Goal: Communication & Community: Answer question/provide support

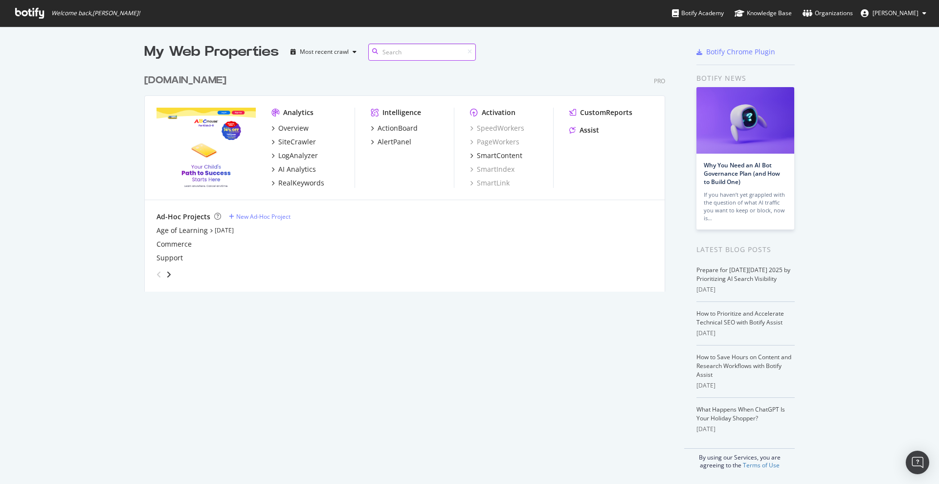
scroll to position [221, 520]
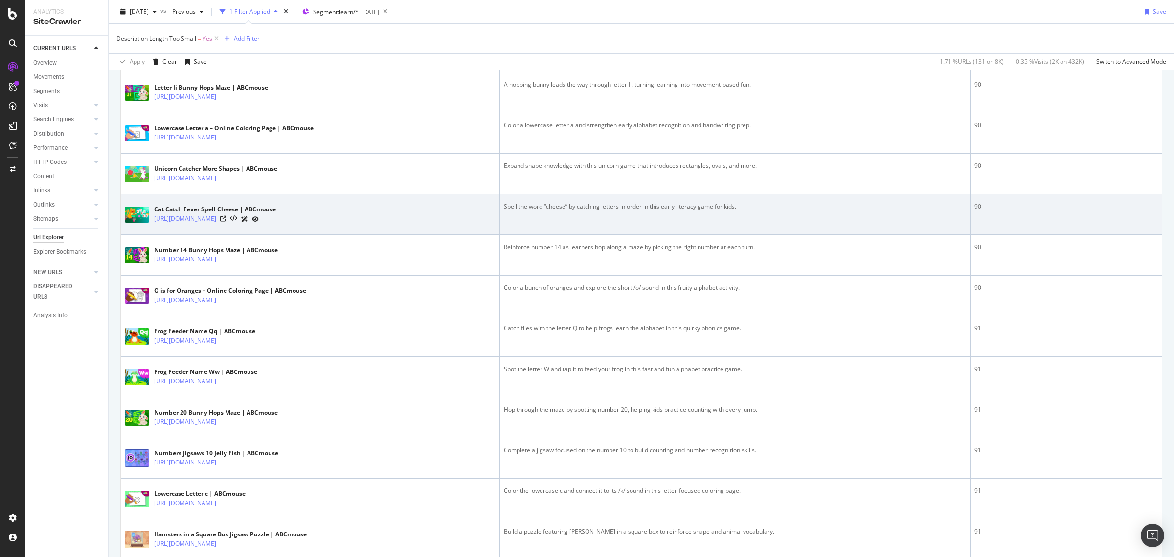
scroll to position [1101, 0]
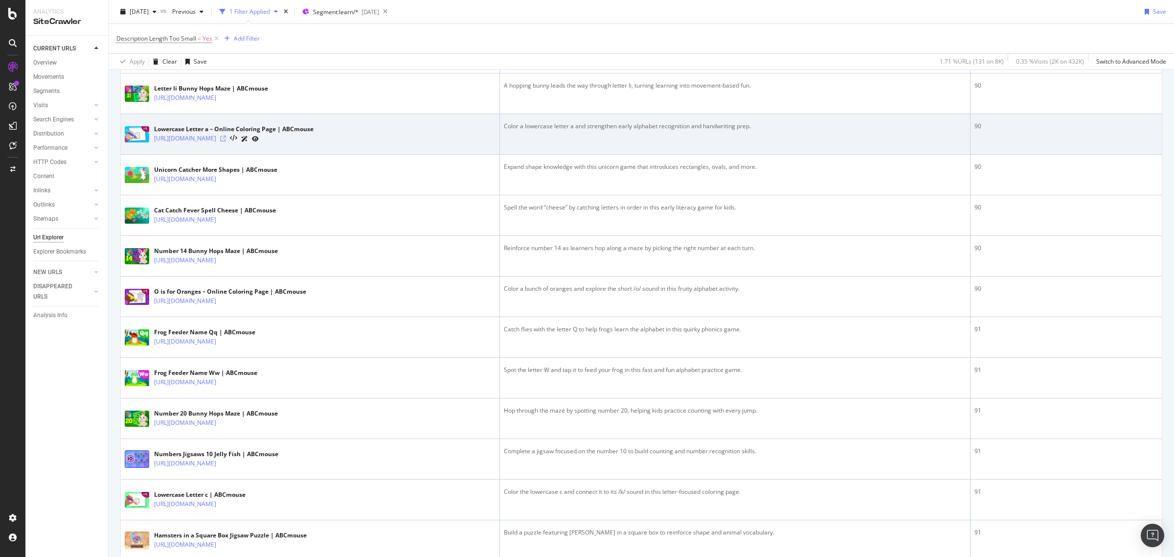
click at [226, 138] on icon at bounding box center [223, 139] width 6 height 6
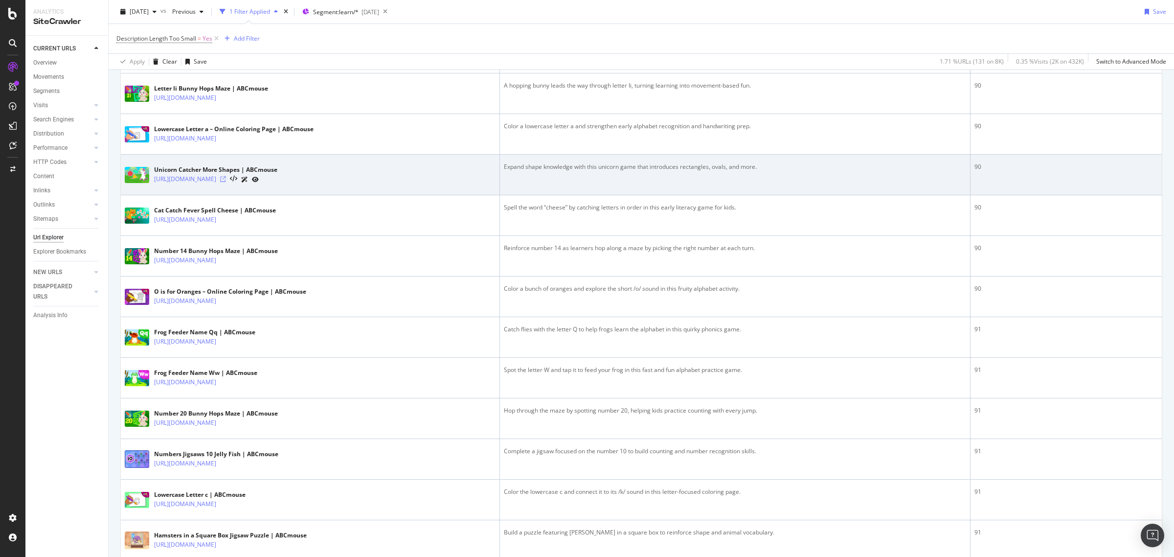
click at [226, 181] on icon at bounding box center [223, 179] width 6 height 6
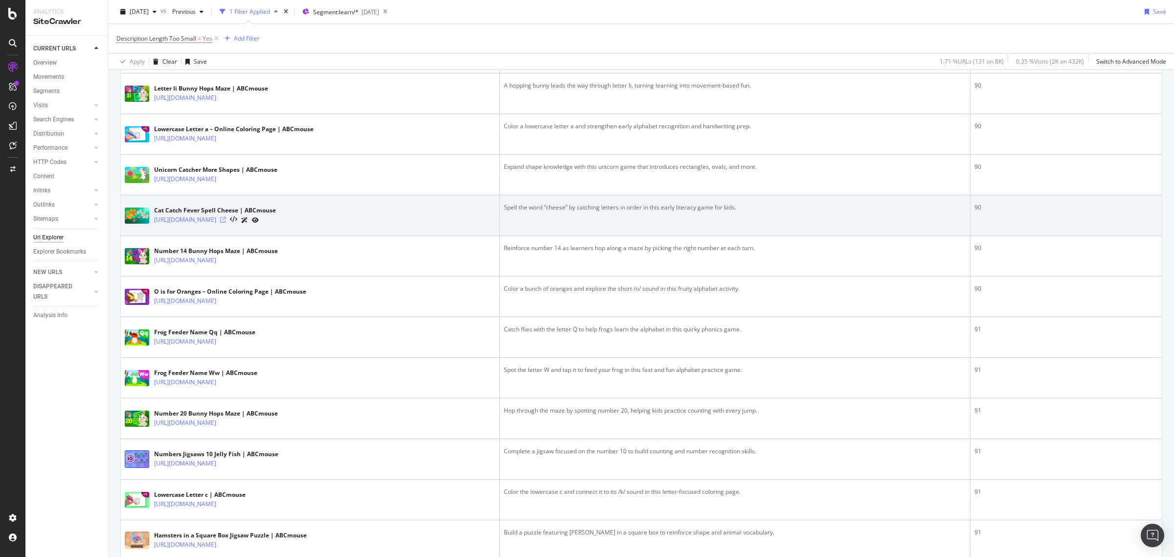
click at [226, 223] on icon at bounding box center [223, 220] width 6 height 6
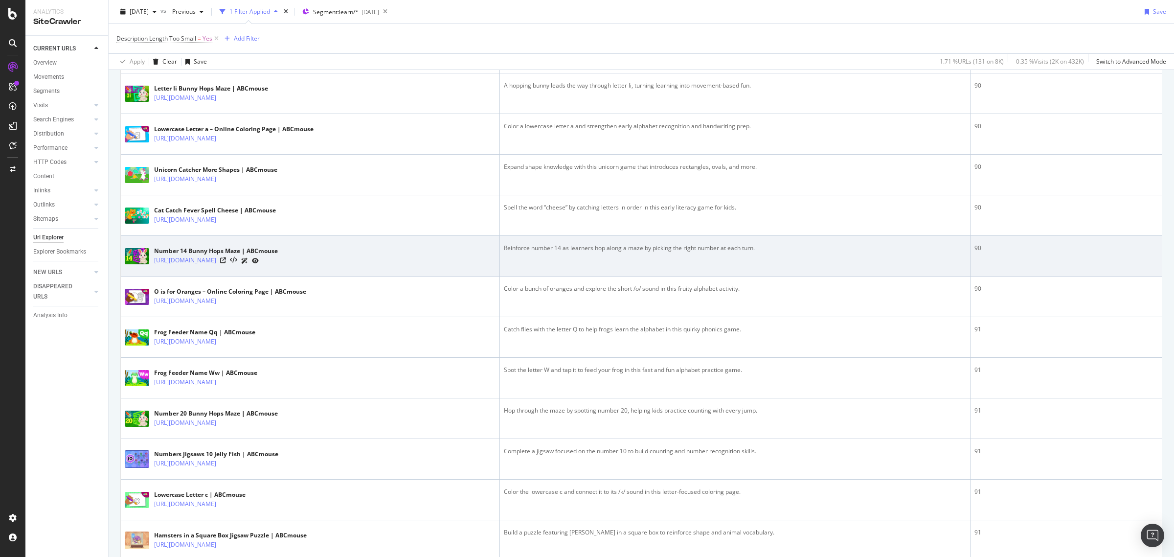
click at [278, 262] on div "https://www.abcmouse.com/learn/game/number-14-bunny-hops-maze" at bounding box center [216, 260] width 124 height 10
click at [226, 263] on icon at bounding box center [223, 260] width 6 height 6
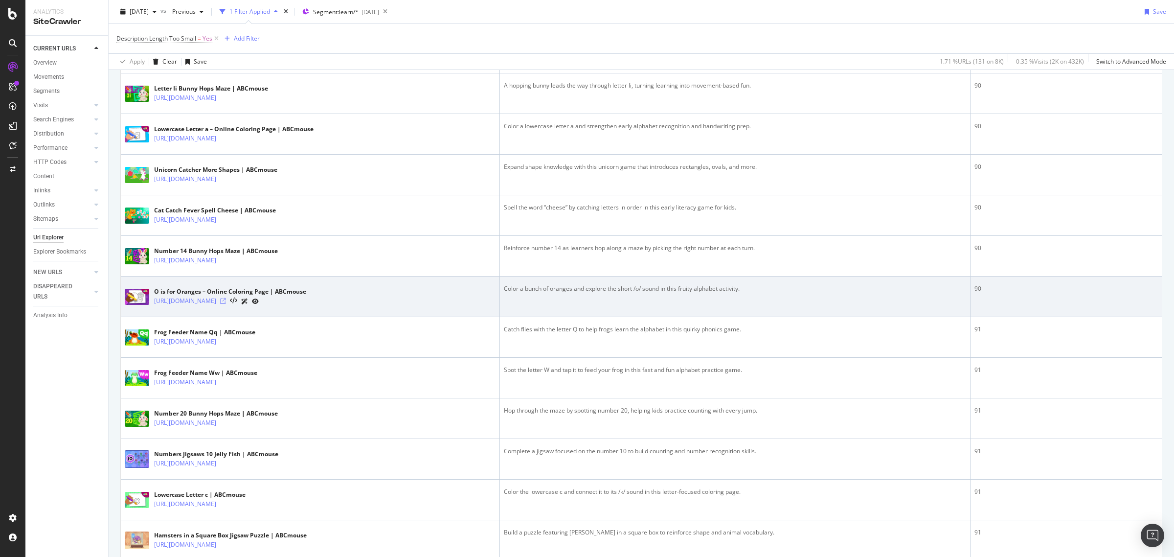
click at [226, 304] on icon at bounding box center [223, 301] width 6 height 6
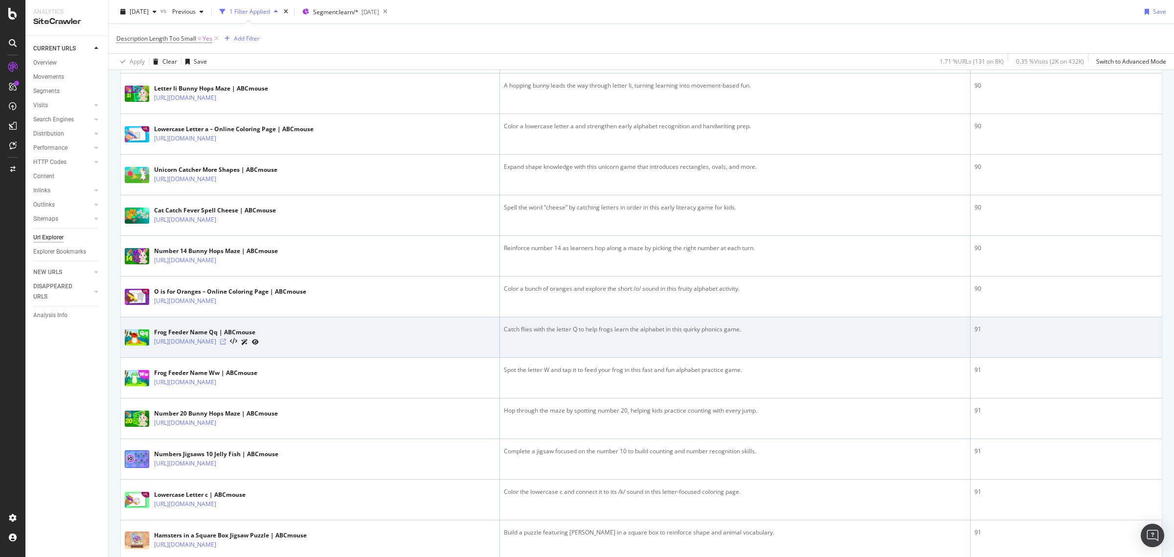
click at [226, 344] on icon at bounding box center [223, 342] width 6 height 6
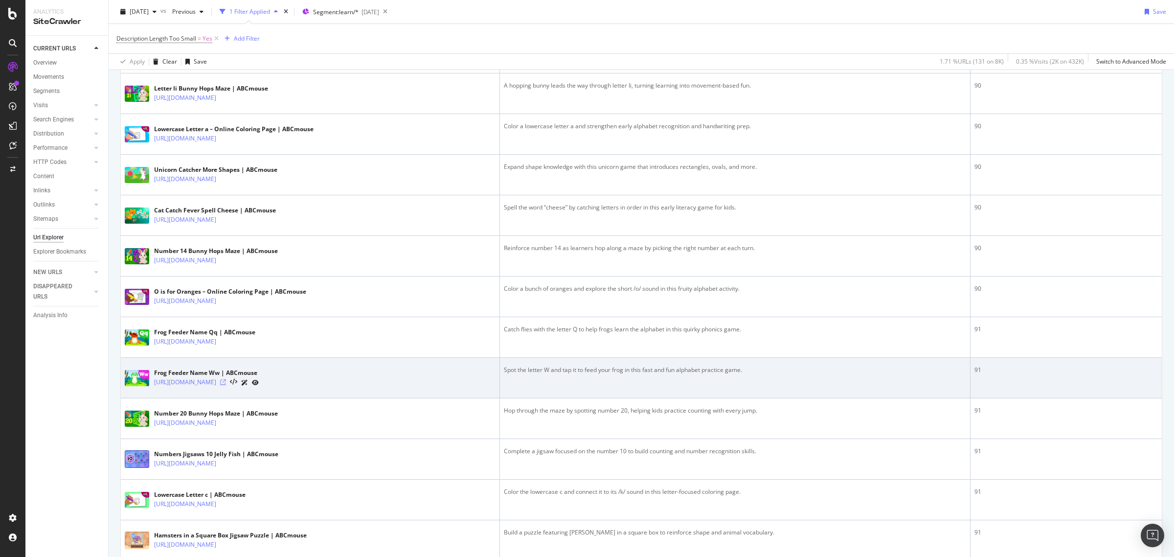
click at [226, 385] on icon at bounding box center [223, 382] width 6 height 6
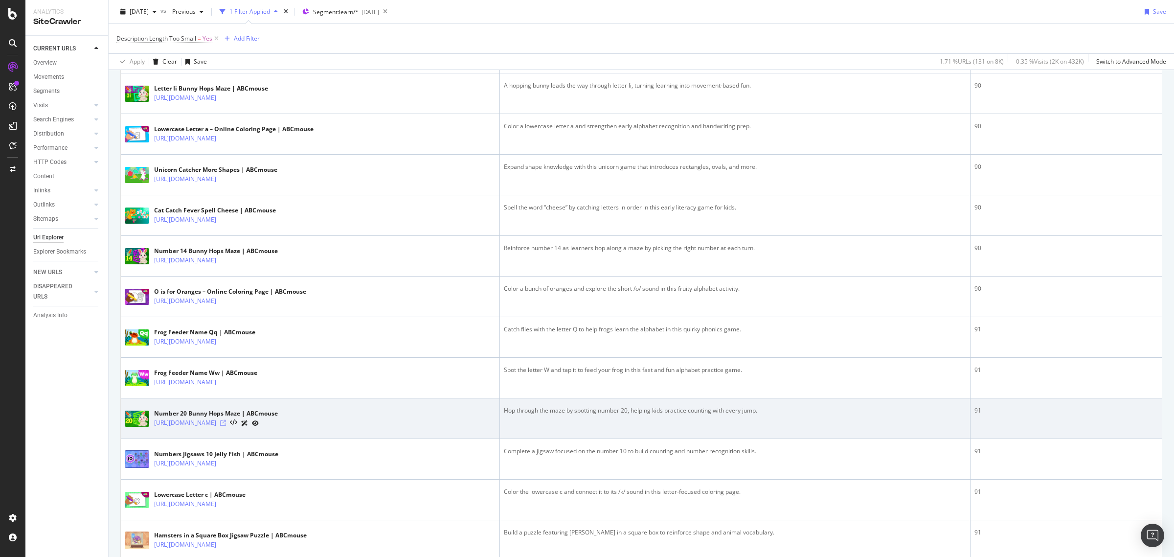
click at [226, 426] on icon at bounding box center [223, 423] width 6 height 6
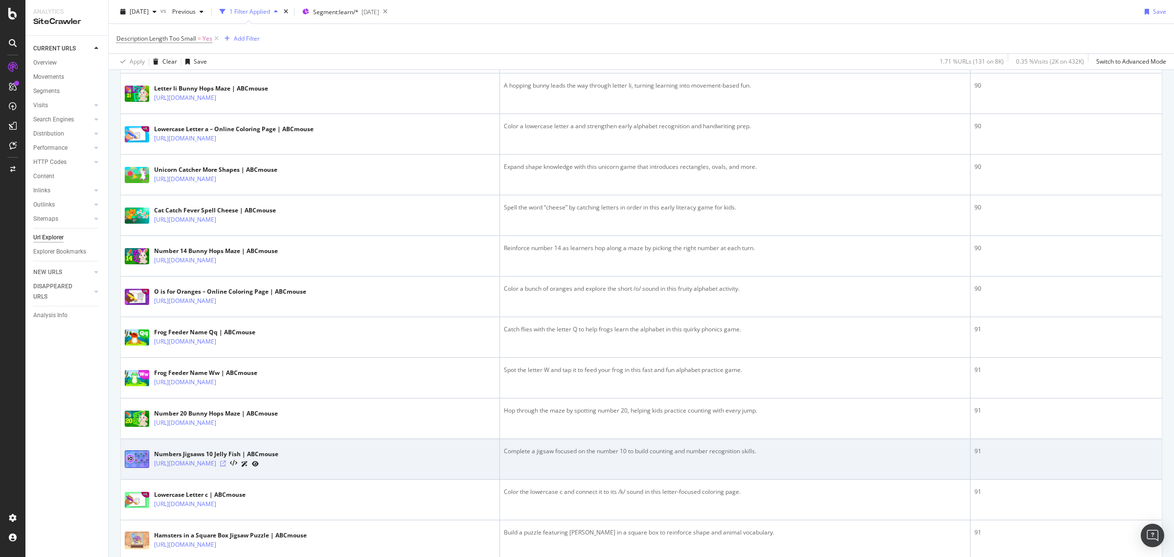
click at [226, 466] on icon at bounding box center [223, 463] width 6 height 6
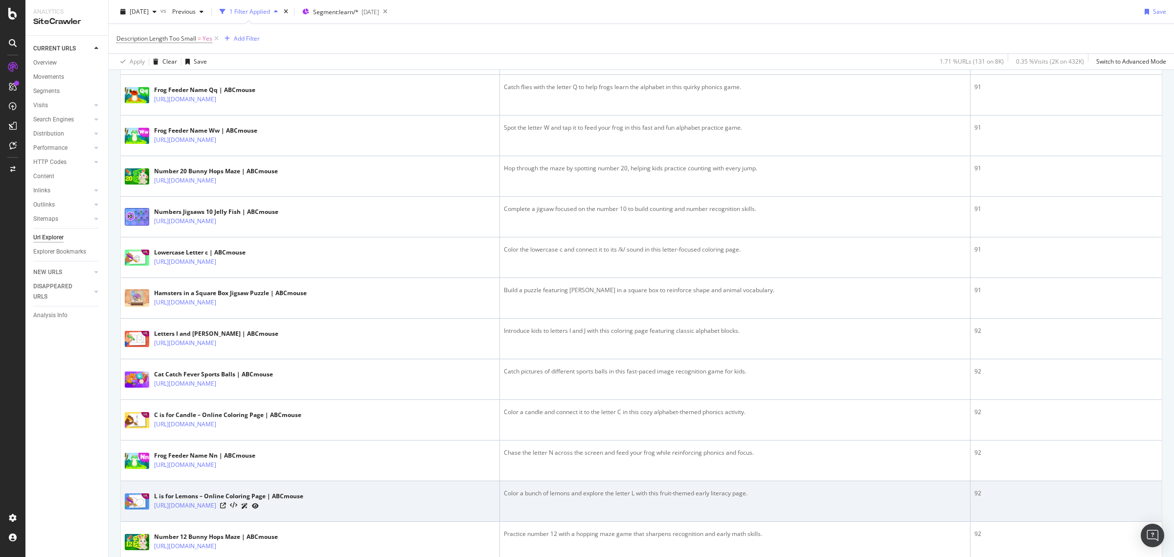
scroll to position [1407, 0]
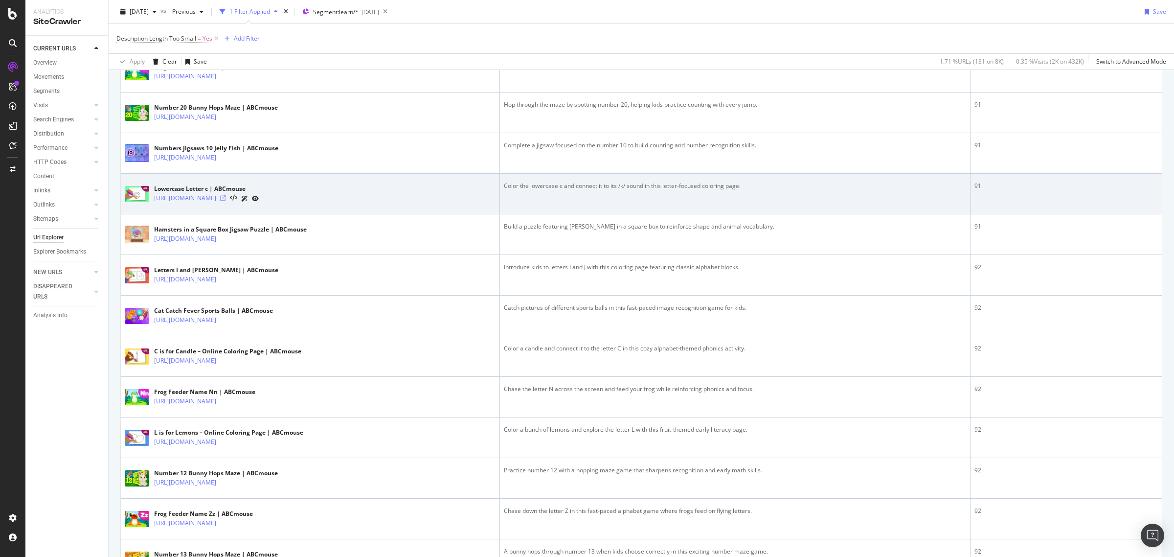
click at [226, 201] on icon at bounding box center [223, 198] width 6 height 6
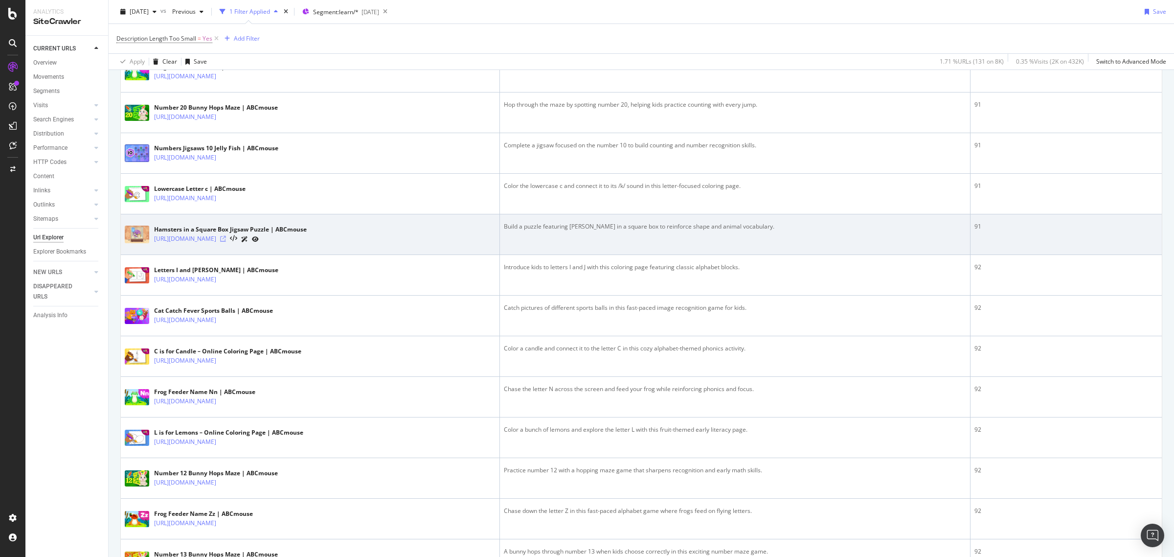
click at [226, 241] on icon at bounding box center [223, 239] width 6 height 6
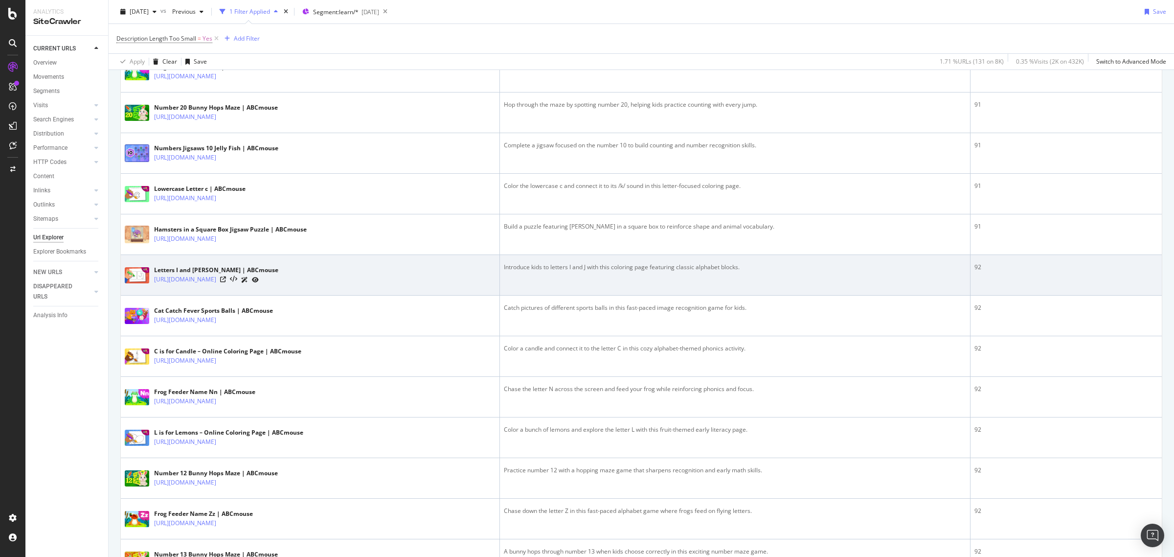
click at [259, 280] on div at bounding box center [239, 279] width 39 height 10
click at [226, 281] on icon at bounding box center [223, 279] width 6 height 6
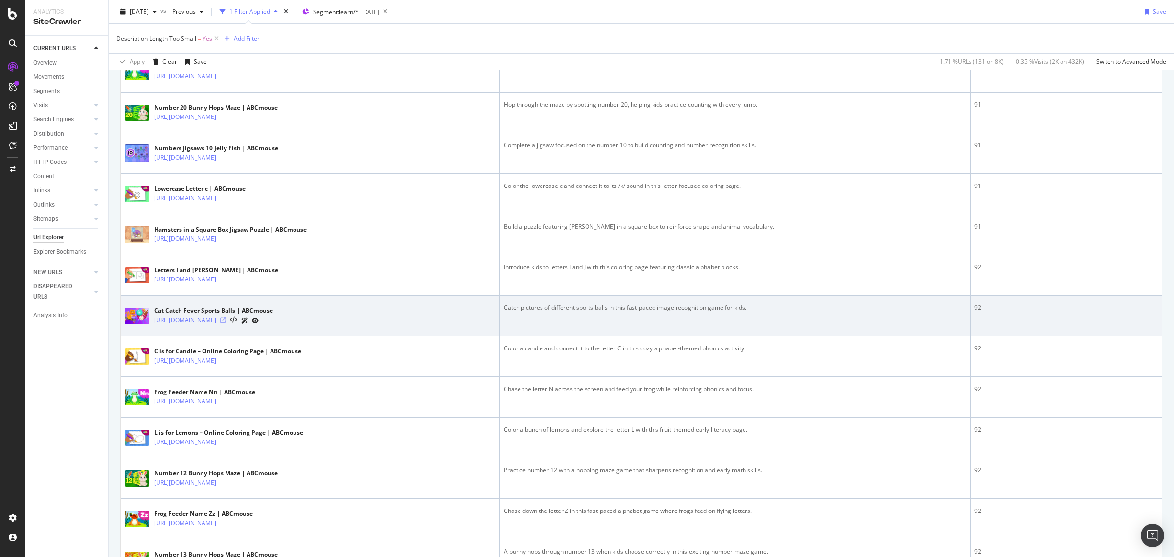
click at [226, 323] on icon at bounding box center [223, 320] width 6 height 6
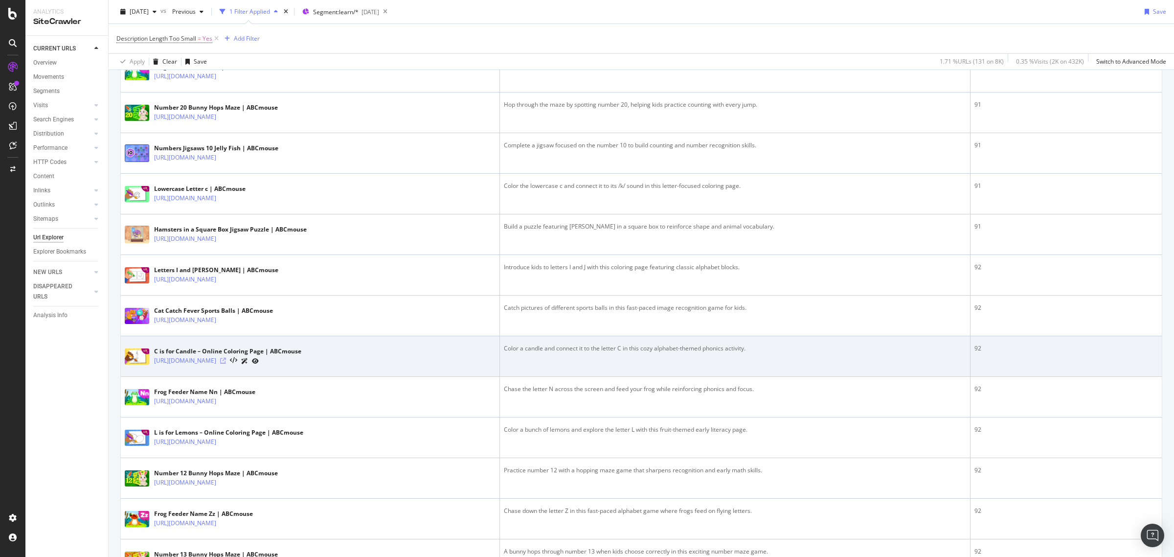
click at [226, 364] on icon at bounding box center [223, 361] width 6 height 6
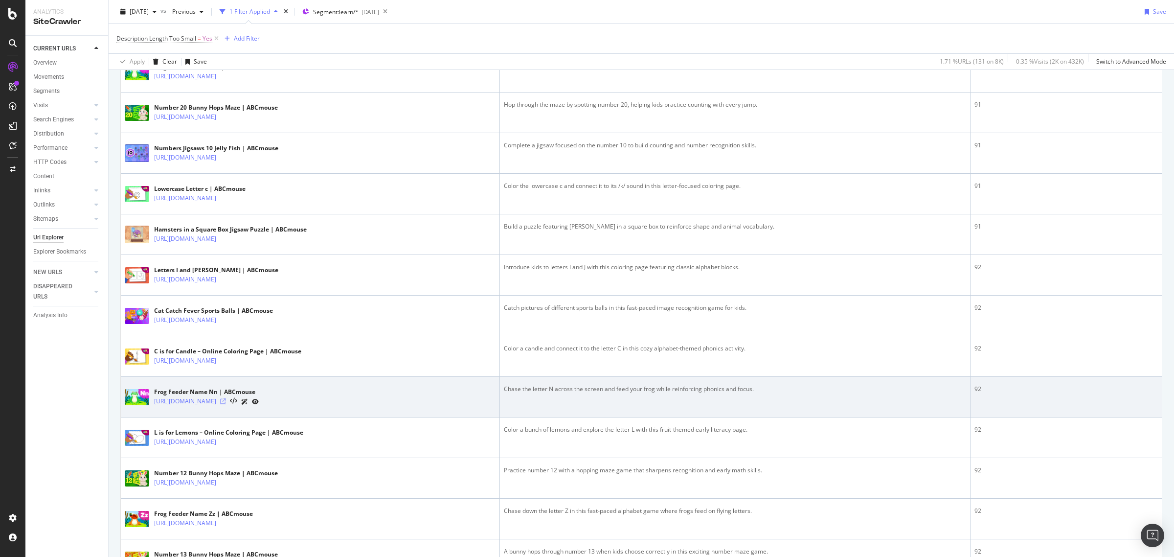
click at [226, 404] on icon at bounding box center [223, 401] width 6 height 6
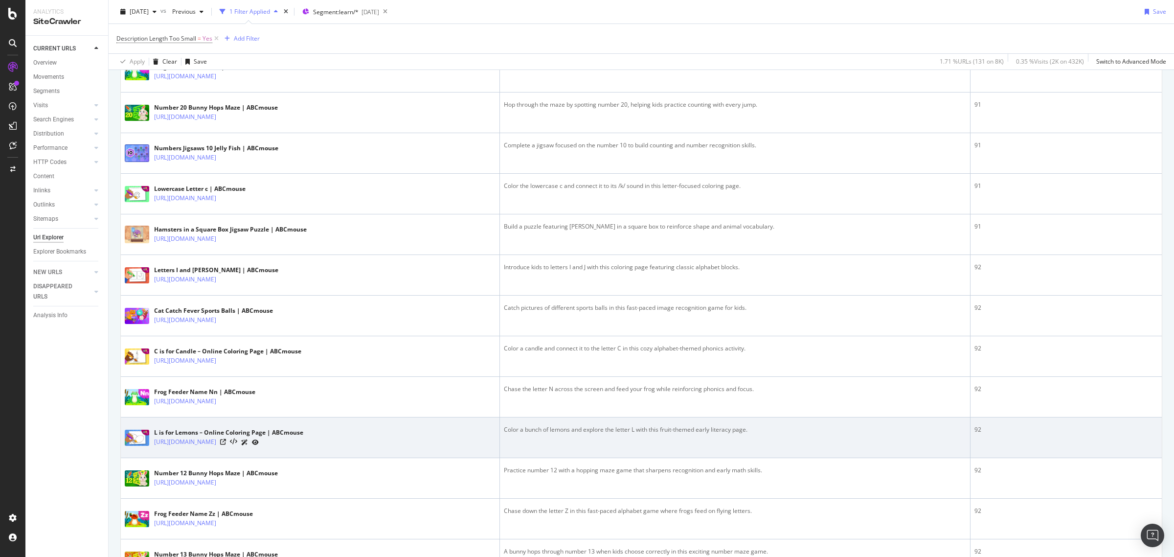
click at [303, 447] on div "https://www.abcmouse.com/learn/game/l-is-for-lemons-online-coloring-page" at bounding box center [228, 442] width 149 height 10
click at [226, 445] on icon at bounding box center [223, 442] width 6 height 6
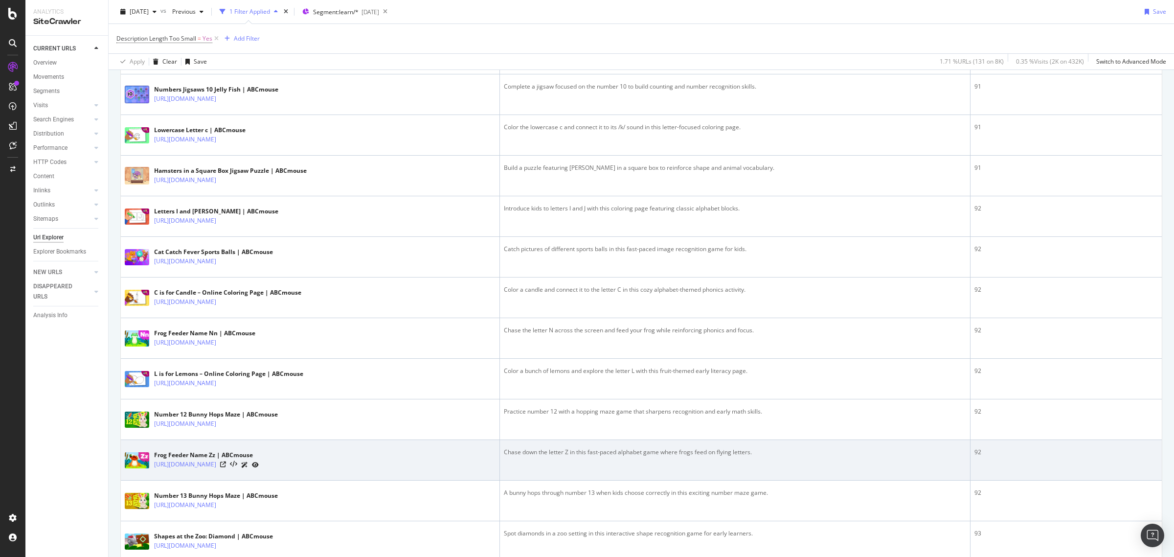
scroll to position [1529, 0]
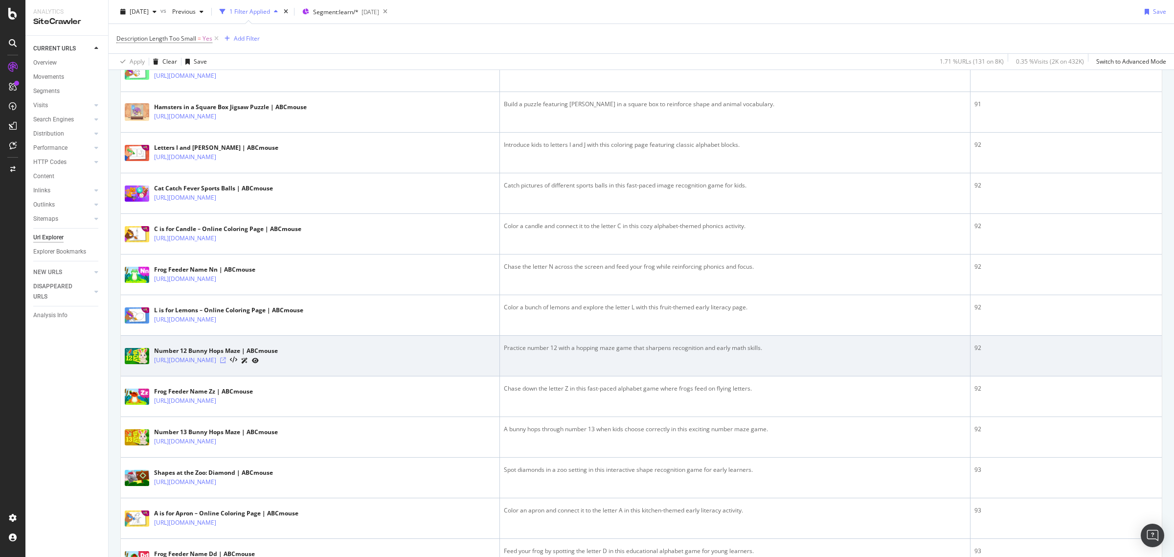
click at [226, 363] on icon at bounding box center [223, 360] width 6 height 6
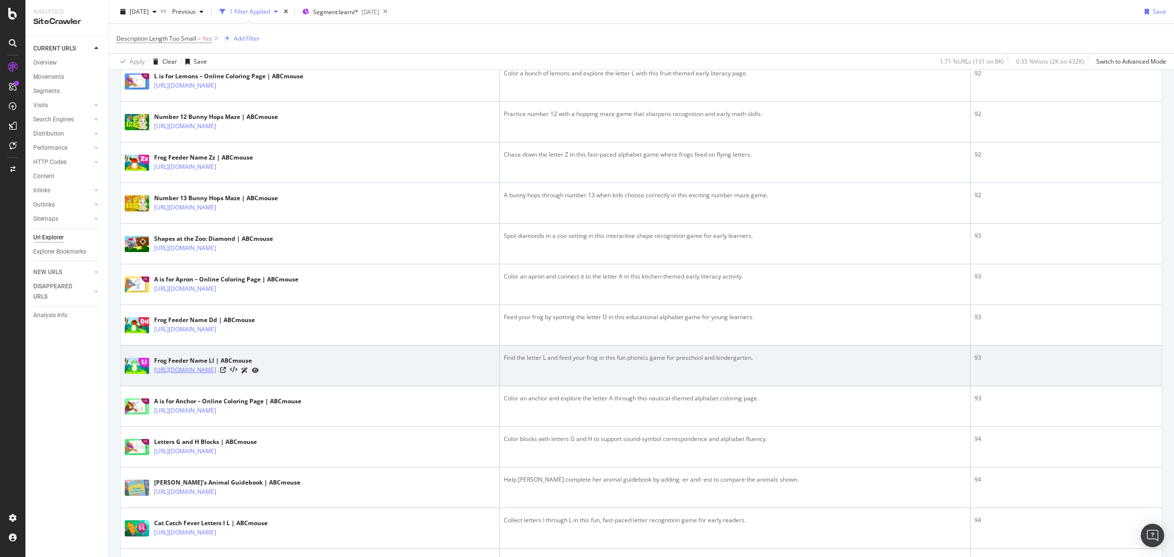
scroll to position [1774, 0]
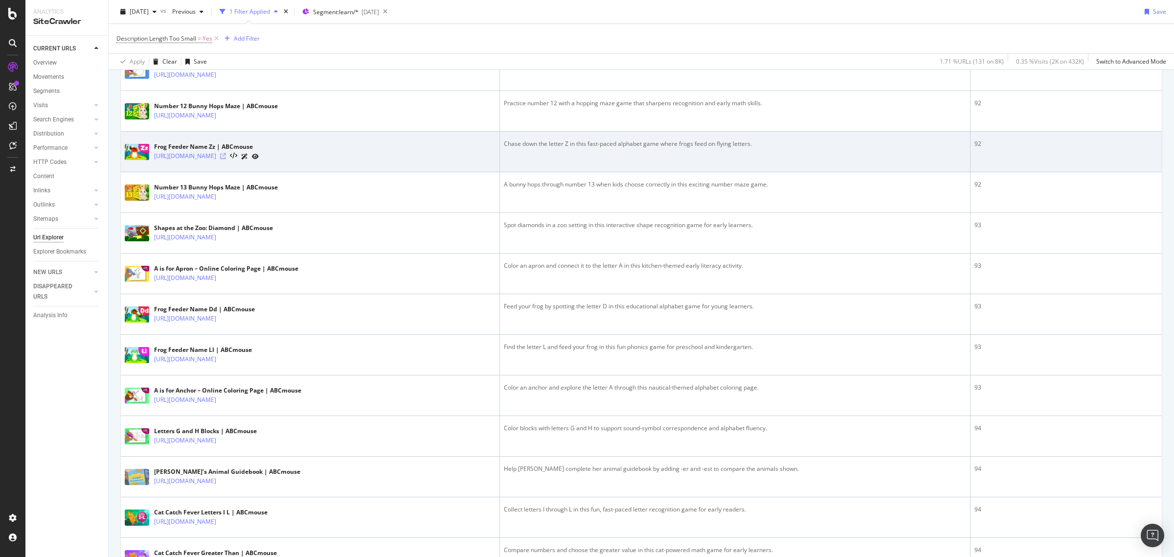
click at [226, 159] on icon at bounding box center [223, 156] width 6 height 6
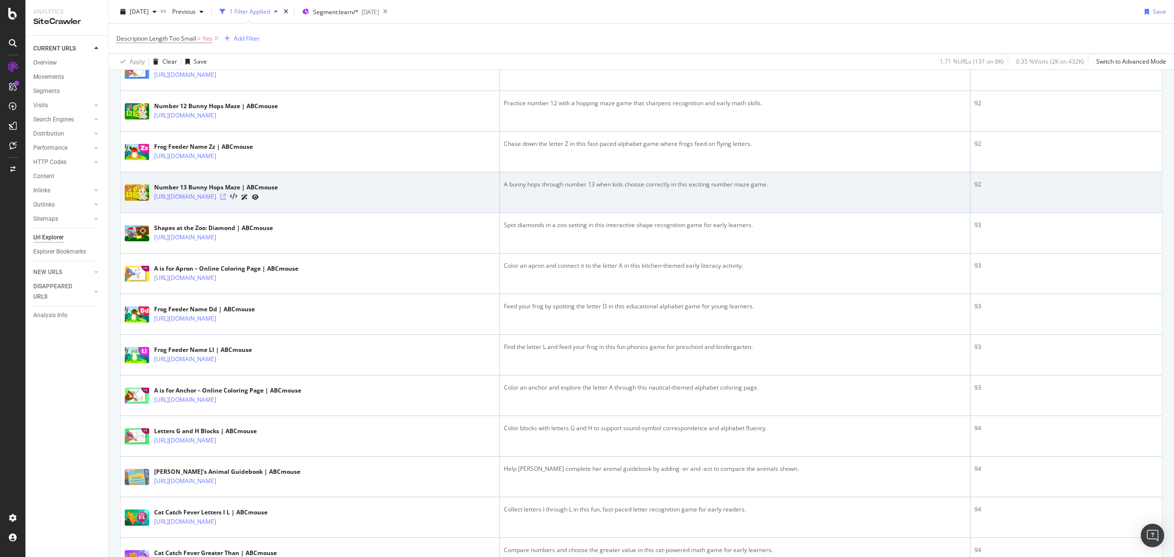
click at [226, 200] on icon at bounding box center [223, 197] width 6 height 6
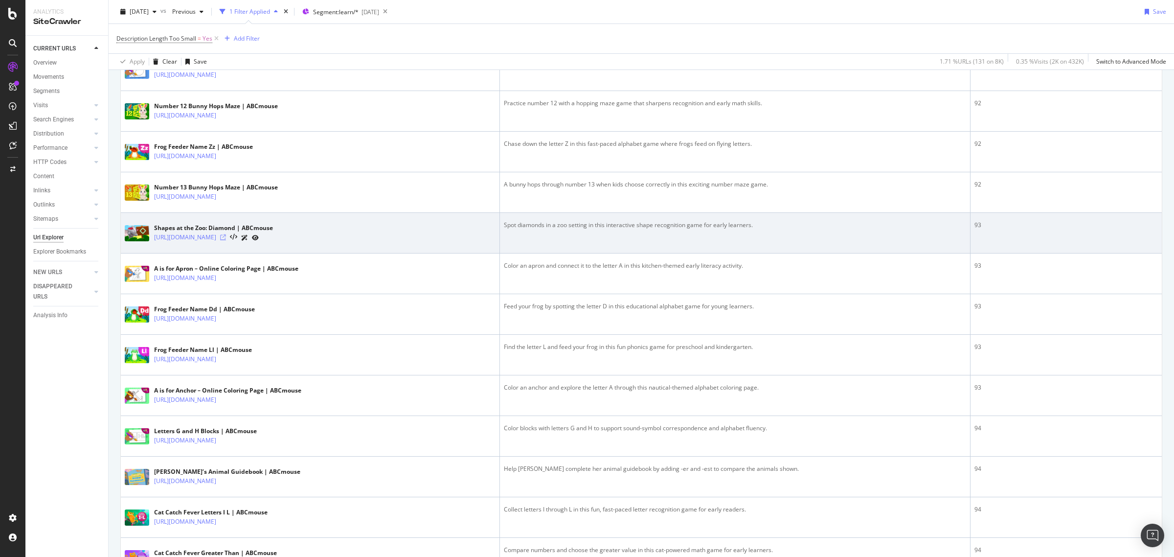
click at [226, 240] on icon at bounding box center [223, 237] width 6 height 6
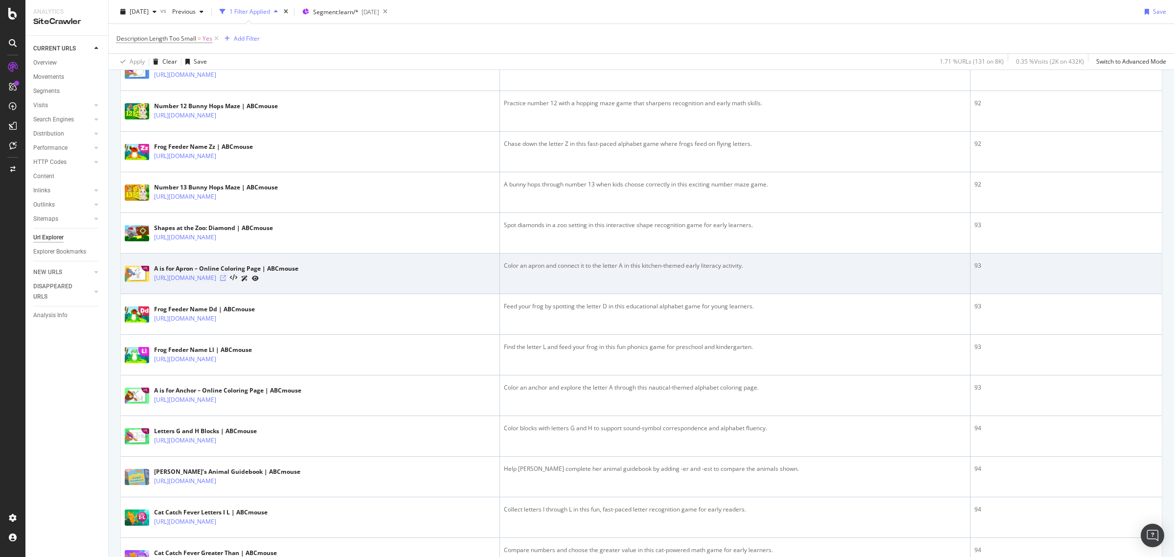
click at [226, 281] on icon at bounding box center [223, 278] width 6 height 6
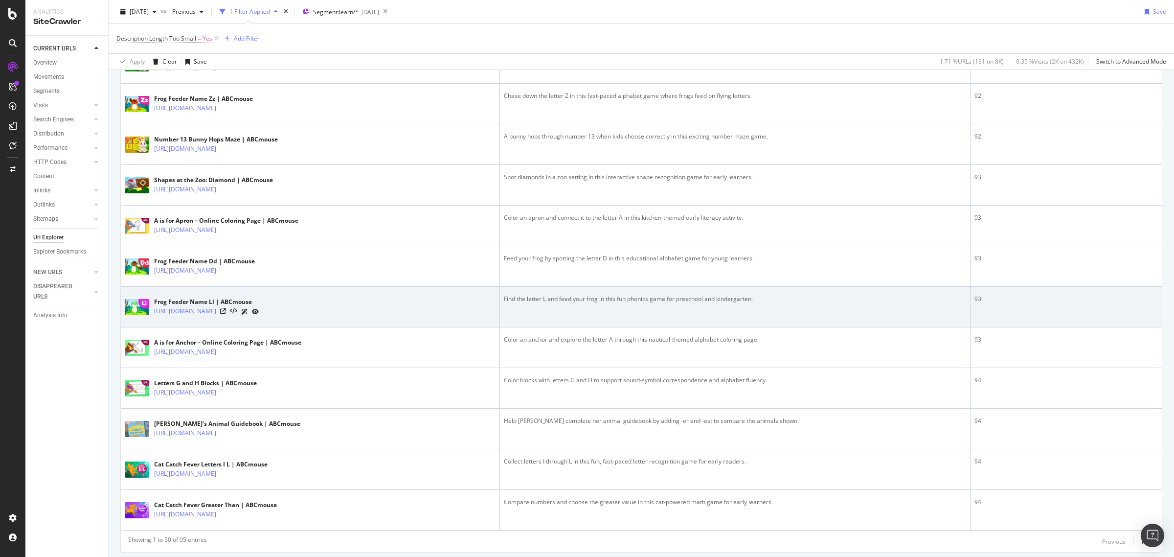
scroll to position [1858, 0]
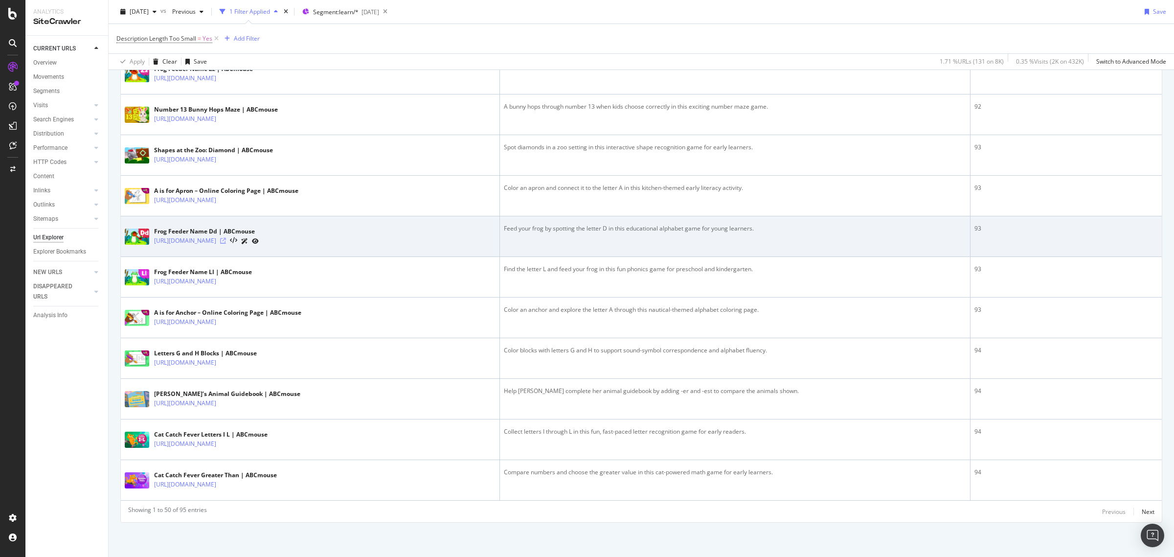
click at [226, 238] on icon at bounding box center [223, 241] width 6 height 6
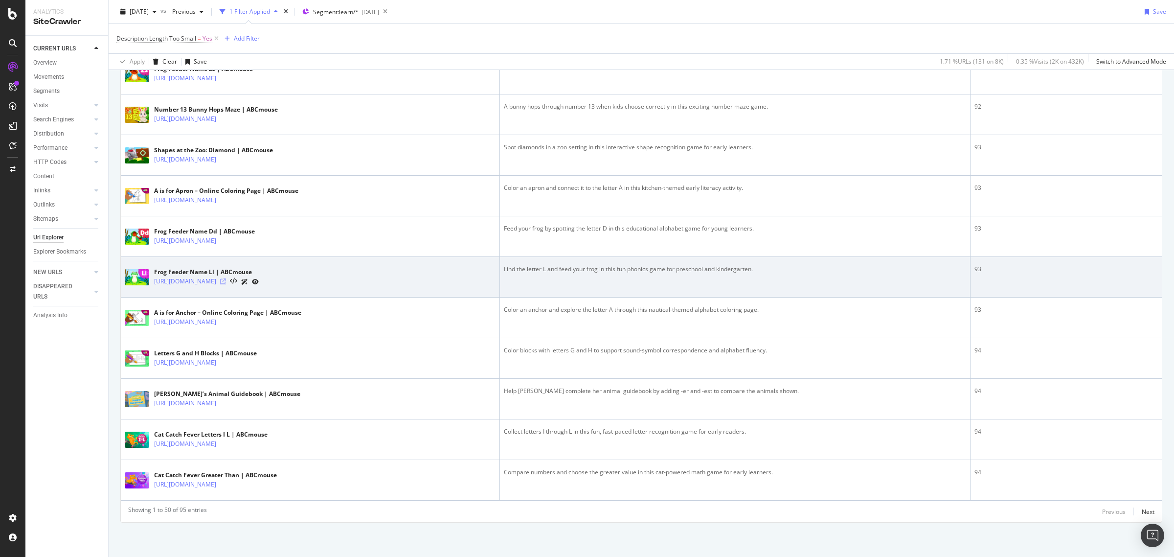
click at [226, 284] on icon at bounding box center [223, 281] width 6 height 6
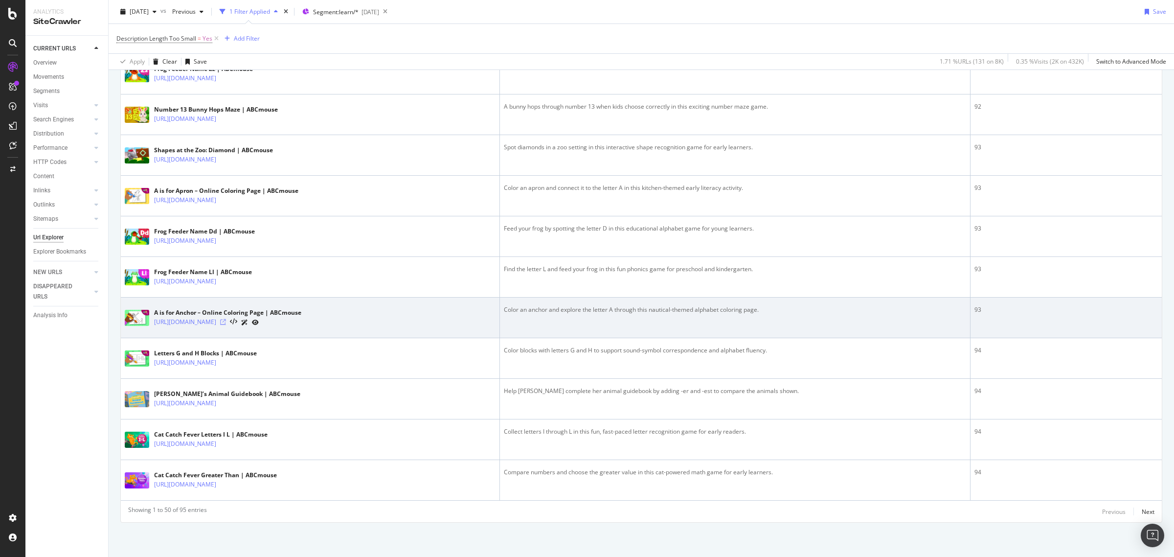
click at [226, 320] on icon at bounding box center [223, 322] width 6 height 6
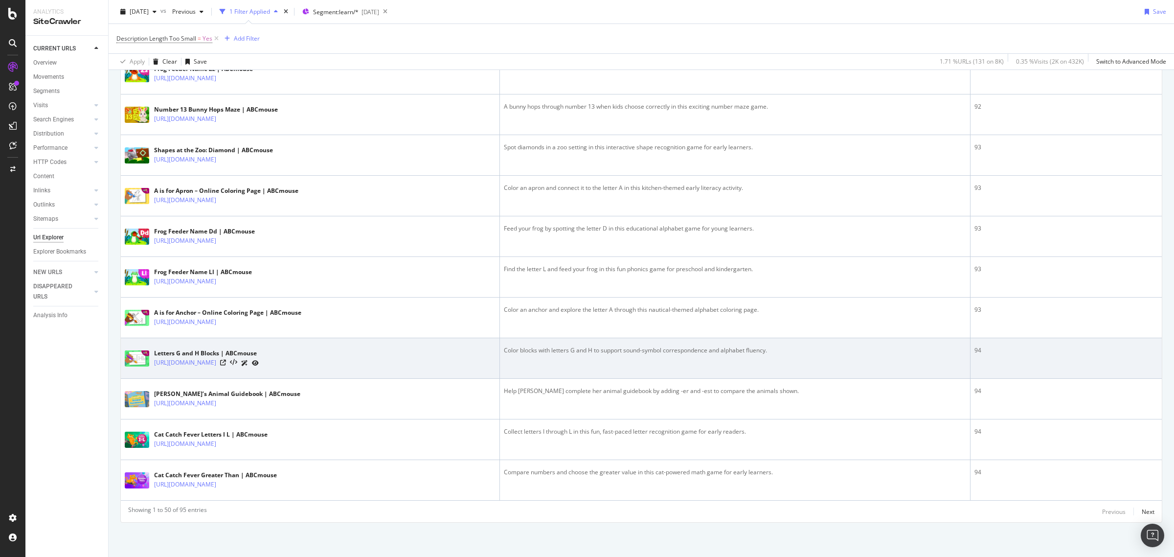
click at [259, 365] on div at bounding box center [239, 363] width 39 height 10
click at [226, 362] on icon at bounding box center [223, 363] width 6 height 6
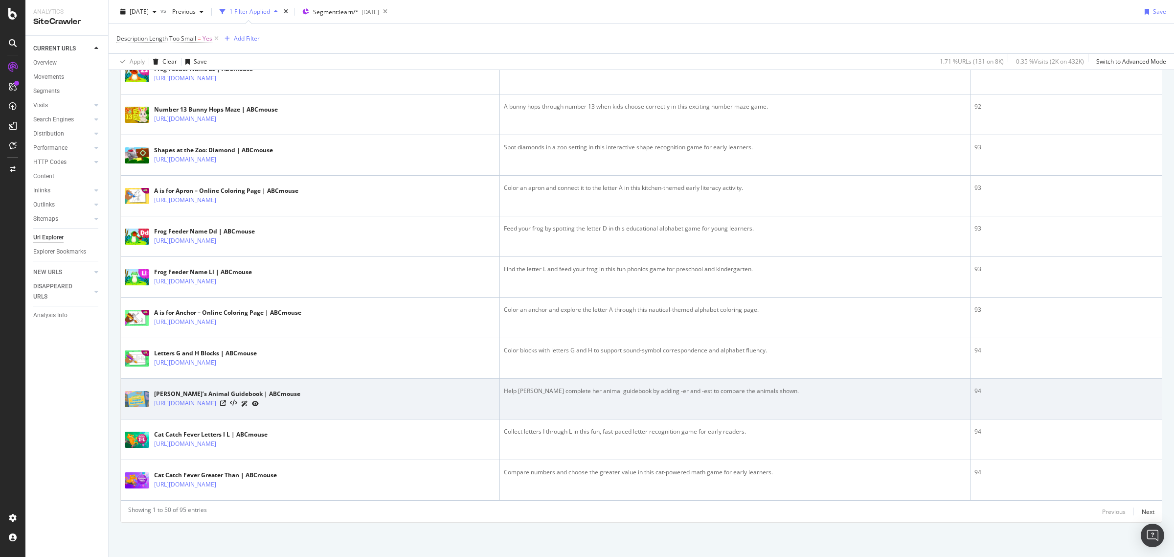
click at [259, 399] on div at bounding box center [239, 403] width 39 height 10
click at [226, 404] on icon at bounding box center [223, 403] width 6 height 6
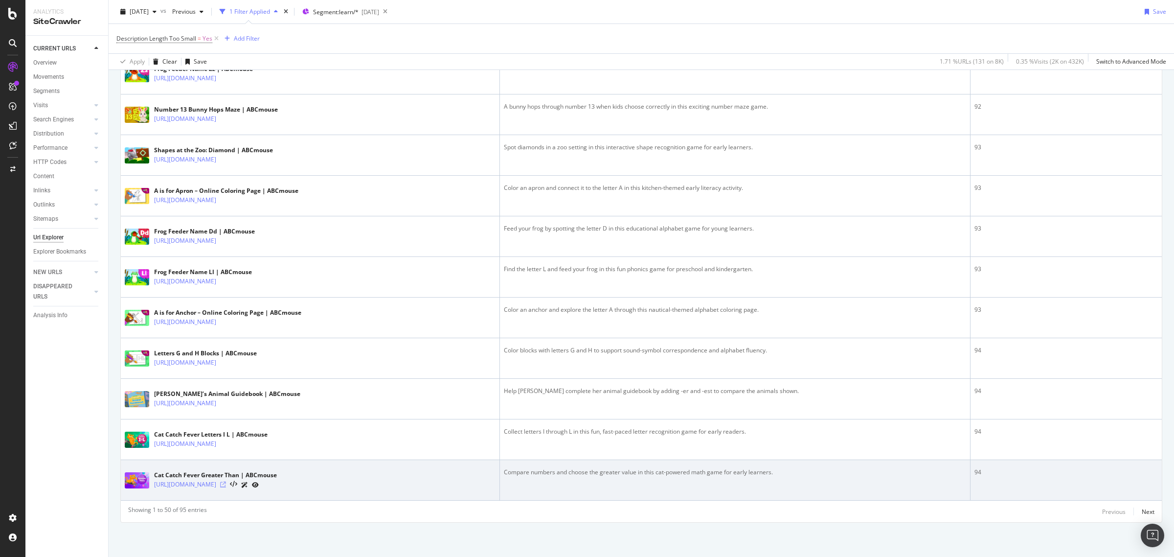
click at [226, 483] on icon at bounding box center [223, 484] width 6 height 6
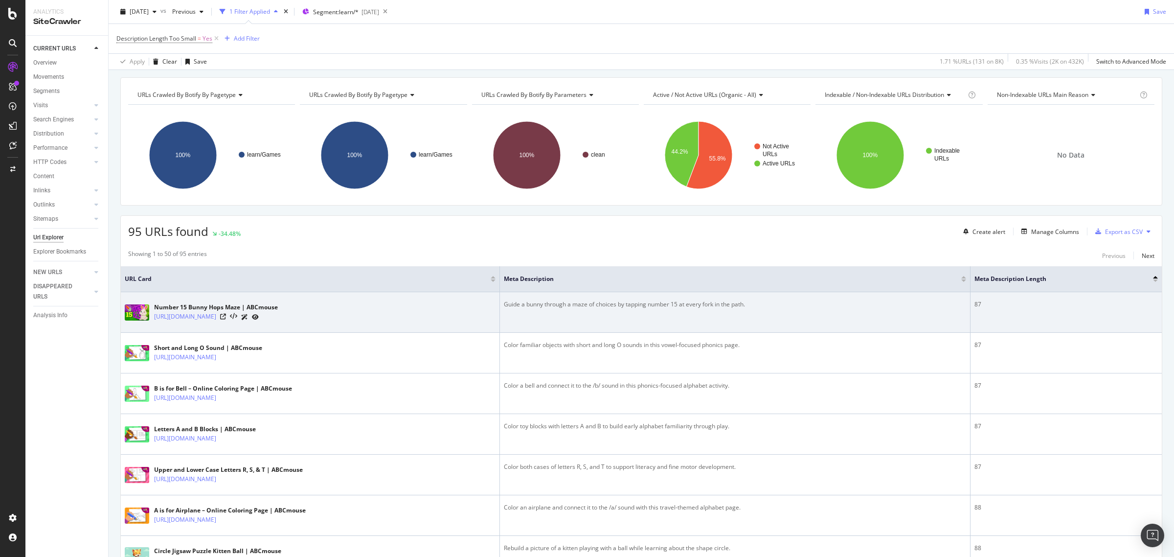
scroll to position [23, 0]
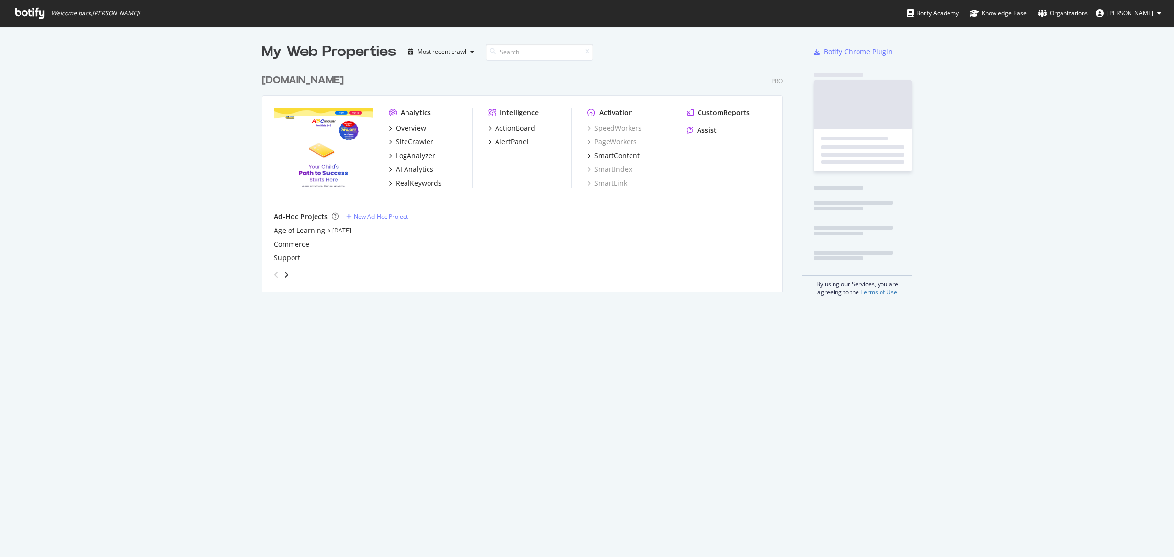
scroll to position [221, 520]
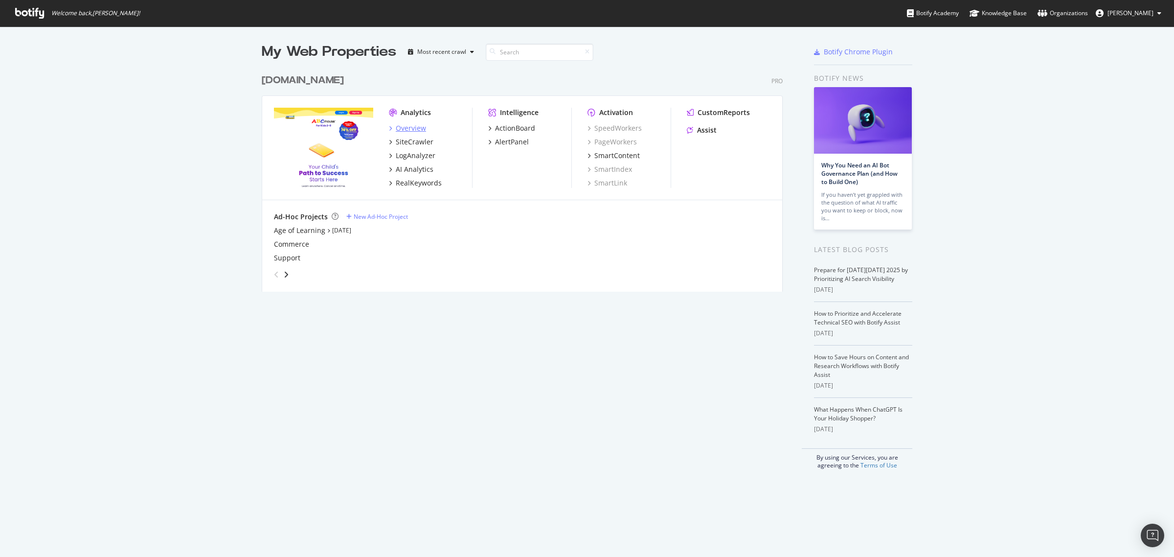
click at [407, 131] on div "Overview" at bounding box center [411, 128] width 30 height 10
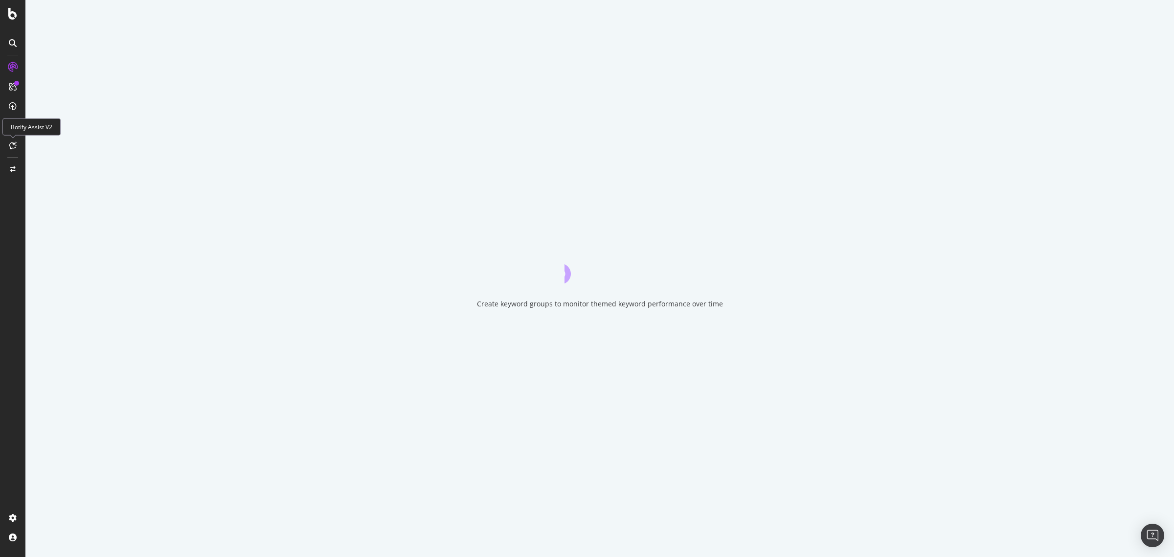
click at [12, 143] on icon at bounding box center [12, 145] width 7 height 8
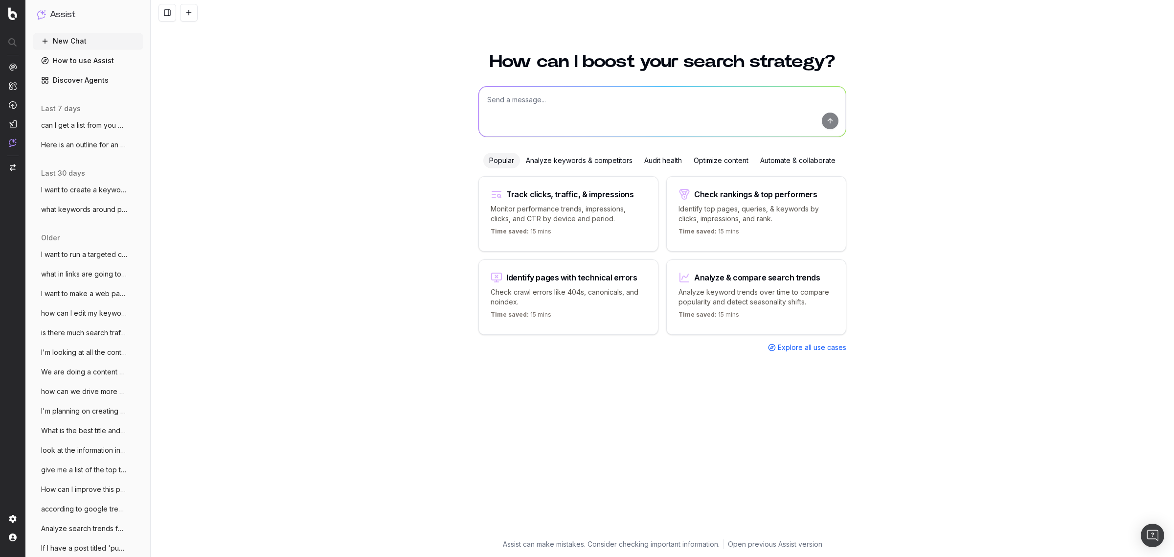
drag, startPoint x: 527, startPoint y: 110, endPoint x: 524, endPoint y: 101, distance: 9.3
click at [529, 107] on textarea at bounding box center [662, 112] width 367 height 50
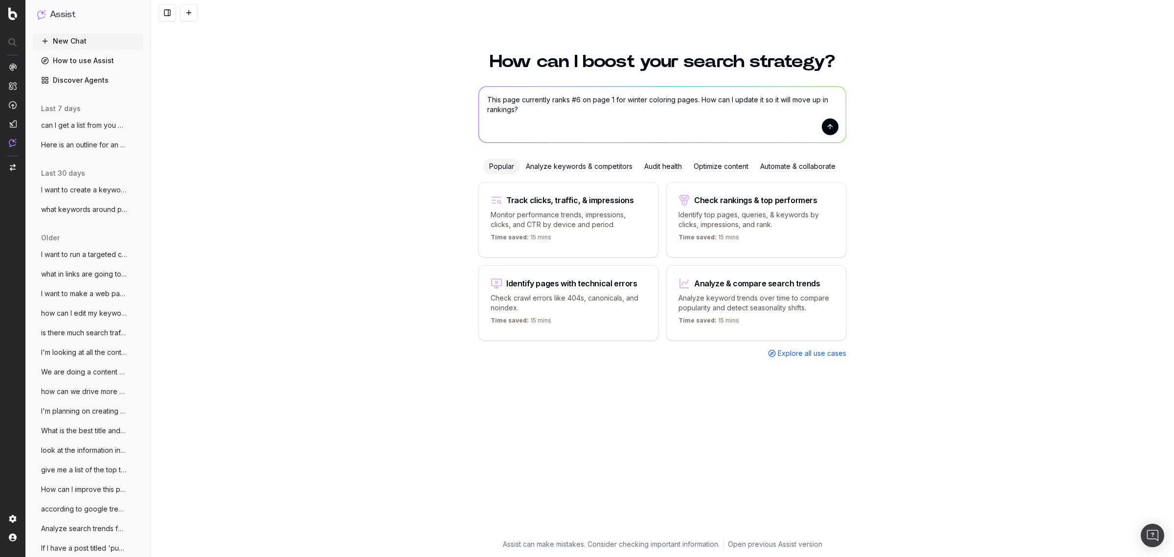
paste textarea "300+ Free Winter Coloring Pages for Kids The ABCmouse winter coloring pages are…"
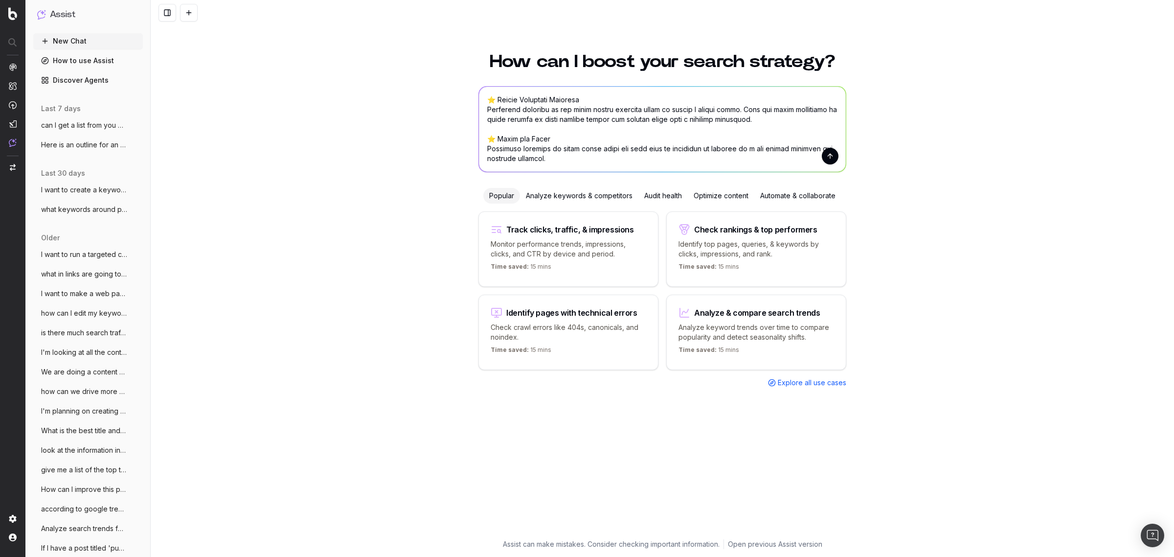
type textarea "This page currently ranks #6 on page 1 for winter coloring pages. How can I upd…"
click at [826, 159] on button "submit" at bounding box center [830, 156] width 17 height 17
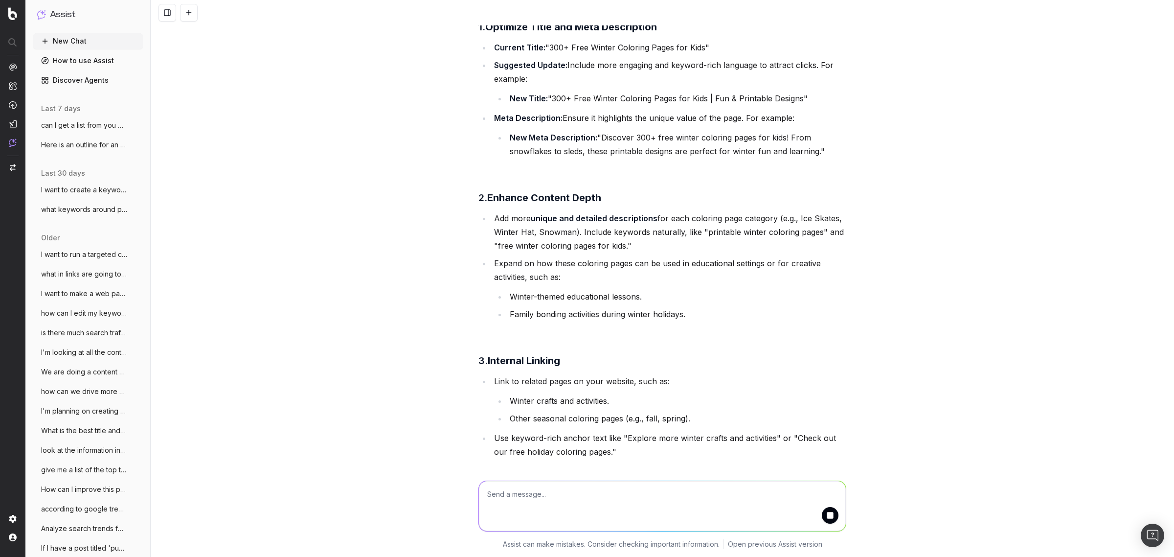
scroll to position [1454, 0]
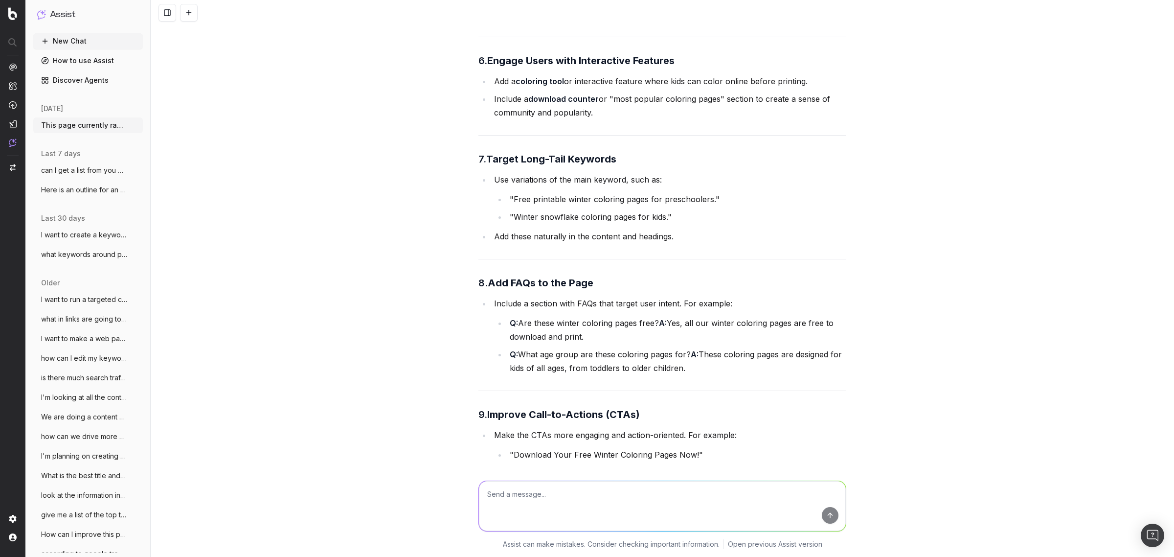
scroll to position [2187, 0]
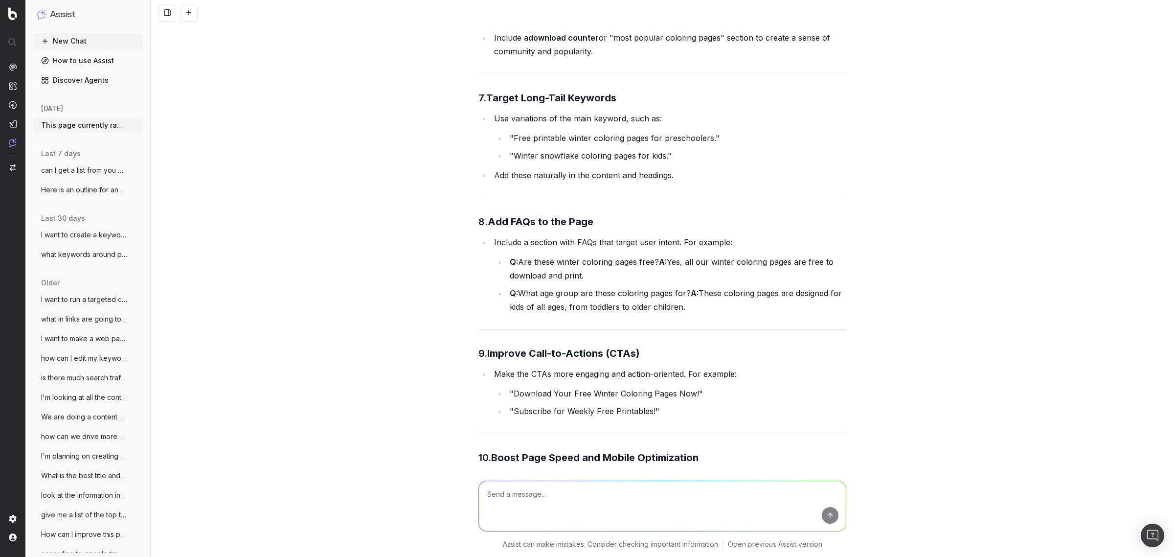
click at [624, 500] on textarea at bounding box center [662, 506] width 367 height 50
type textarea "Give me the FAQ that I can add"
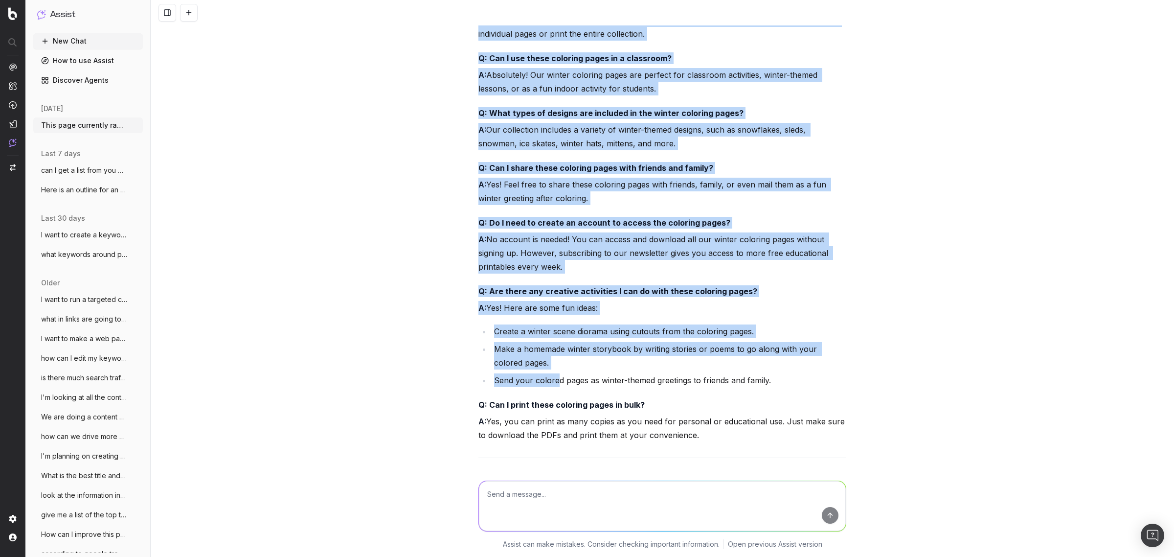
scroll to position [3134, 0]
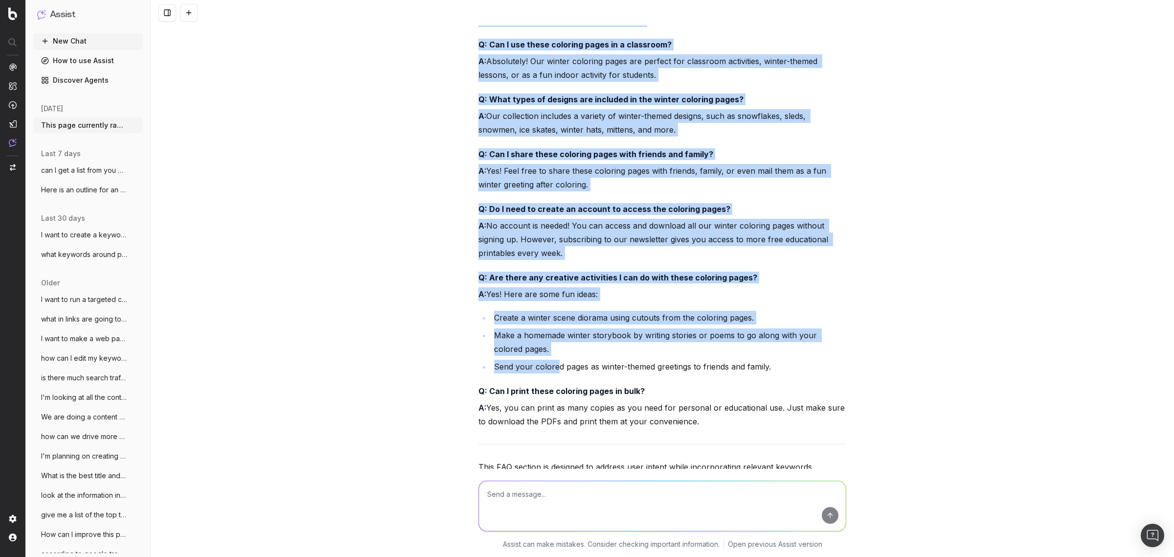
drag, startPoint x: 474, startPoint y: 164, endPoint x: 726, endPoint y: 418, distance: 357.7
click at [726, 418] on div "Here’s an FAQ section you can add to your page to address common user questions…" at bounding box center [662, 162] width 368 height 737
copy div "Frequently Asked Questions (FAQs) about Winter Coloring Pages Q: Are these wint…"
